Goal: Information Seeking & Learning: Learn about a topic

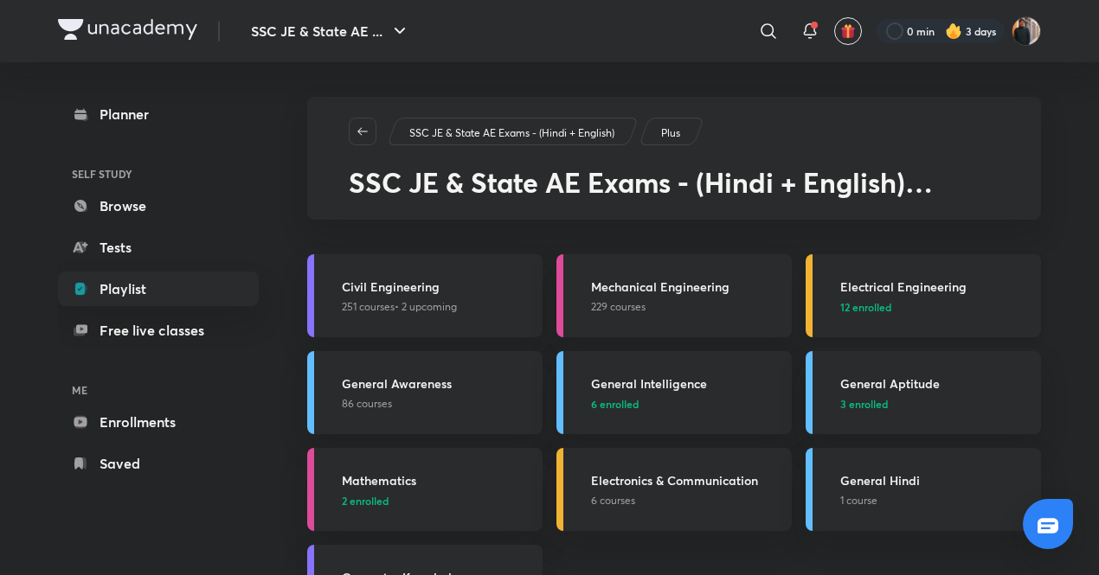
click at [893, 279] on h3 "Electrical Engineering" at bounding box center [935, 287] width 190 height 18
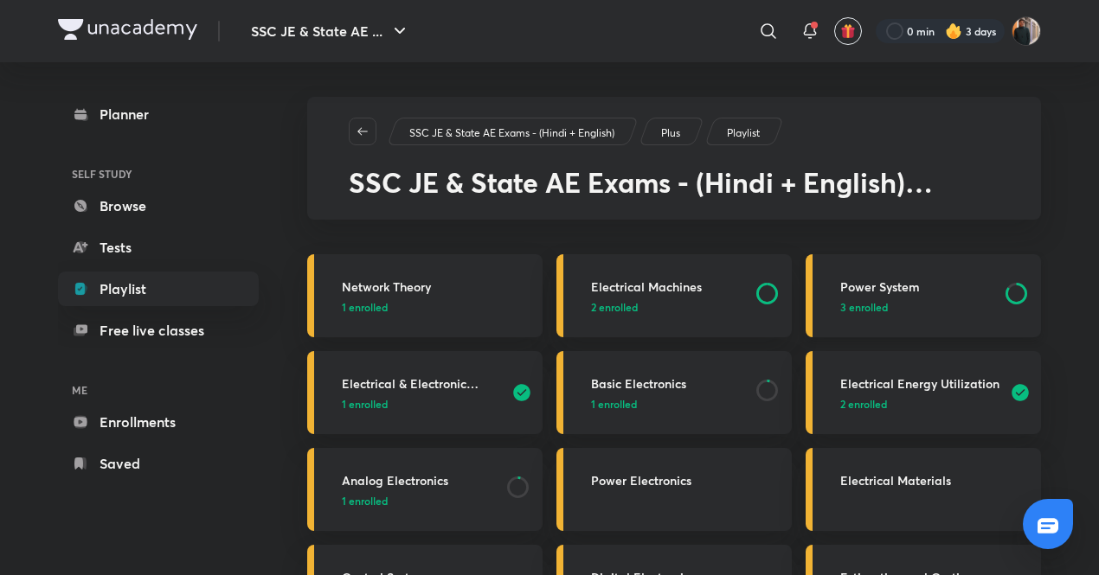
click at [901, 292] on h3 "Power System" at bounding box center [917, 287] width 155 height 18
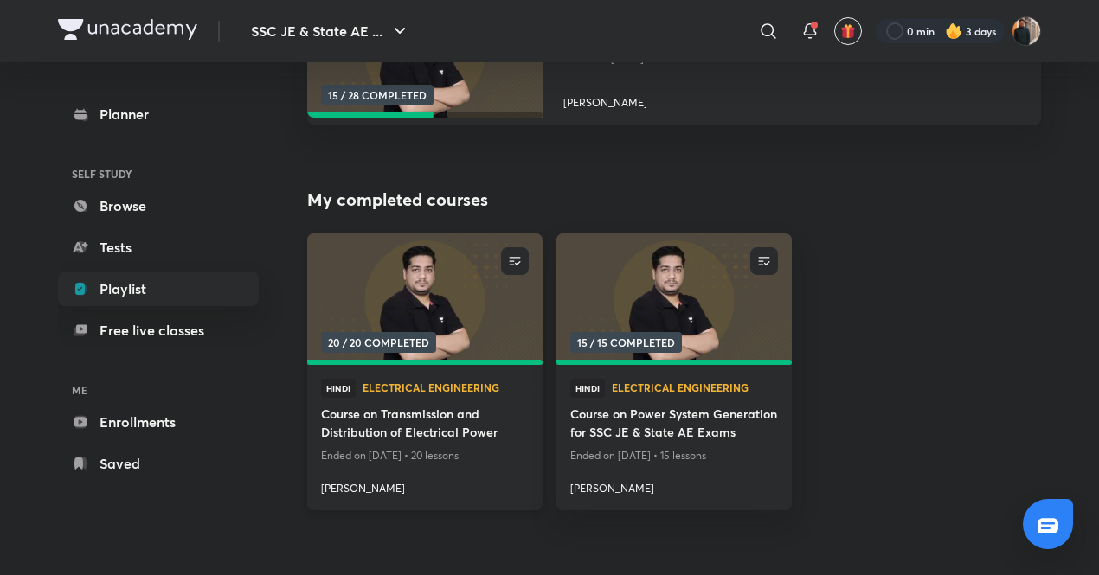
scroll to position [346, 0]
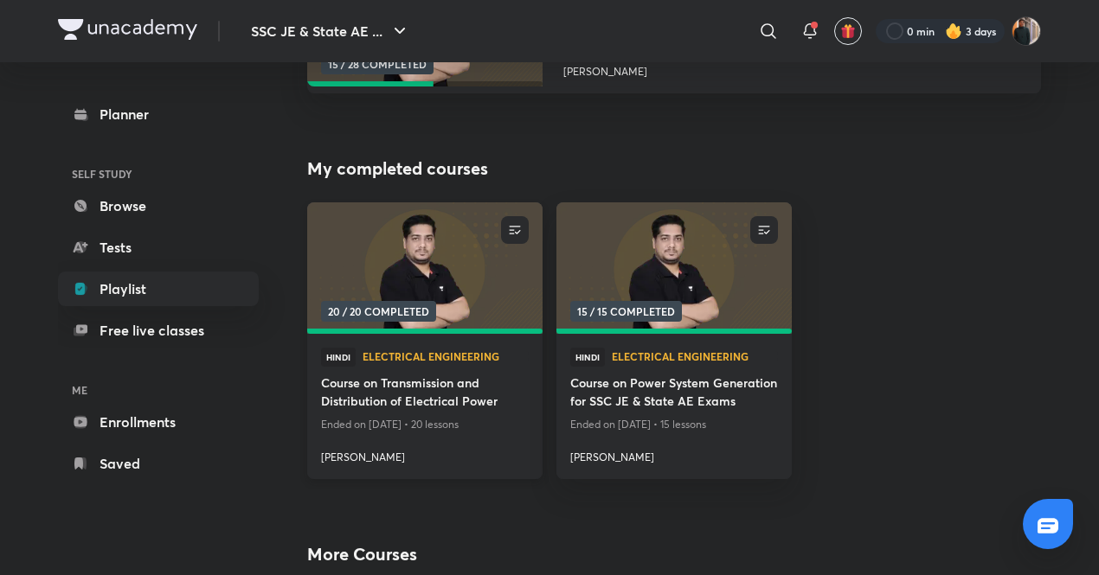
click at [446, 283] on img at bounding box center [425, 269] width 240 height 134
